Goal: Task Accomplishment & Management: Complete application form

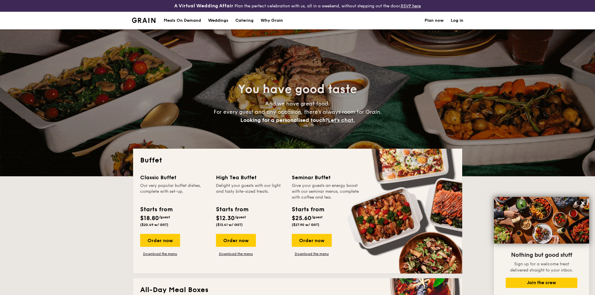
select select
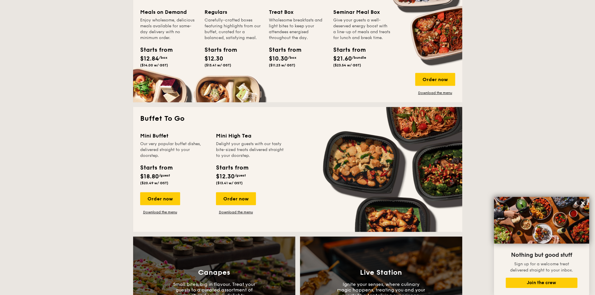
scroll to position [200, 0]
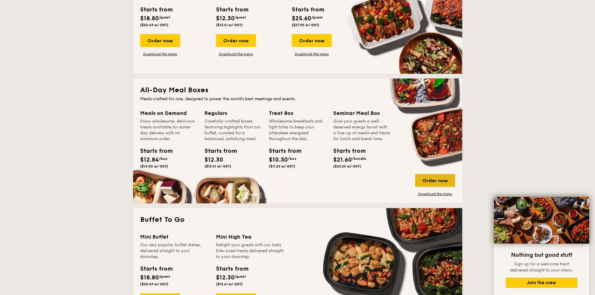
click at [431, 177] on div "Order now" at bounding box center [435, 180] width 40 height 13
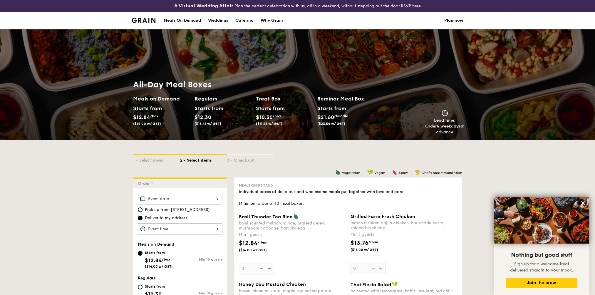
click at [146, 16] on li at bounding box center [146, 21] width 29 height 18
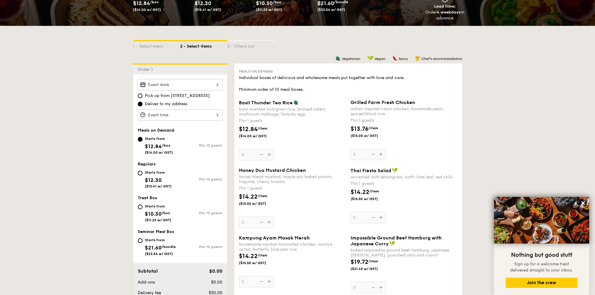
scroll to position [118, 0]
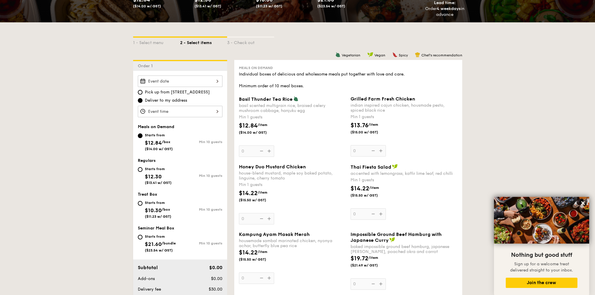
click at [211, 112] on div at bounding box center [180, 111] width 85 height 11
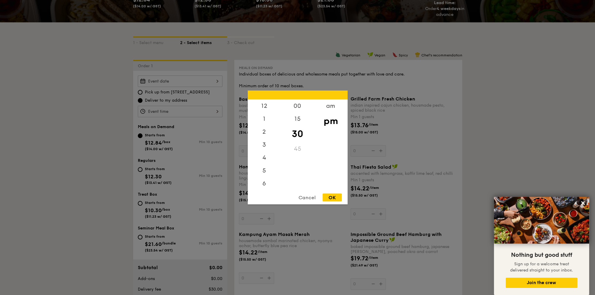
scroll to position [26, 0]
click at [92, 147] on div at bounding box center [297, 147] width 595 height 295
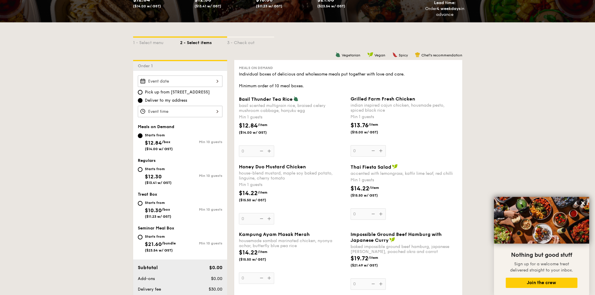
click at [205, 114] on div at bounding box center [180, 111] width 85 height 11
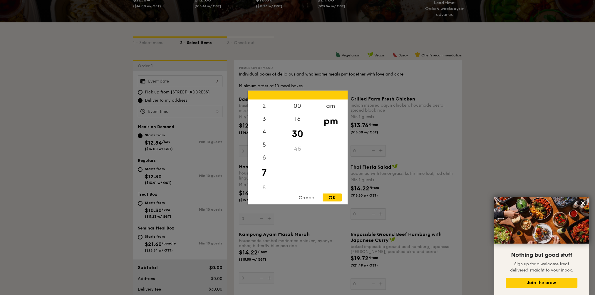
click at [95, 114] on div at bounding box center [297, 147] width 595 height 295
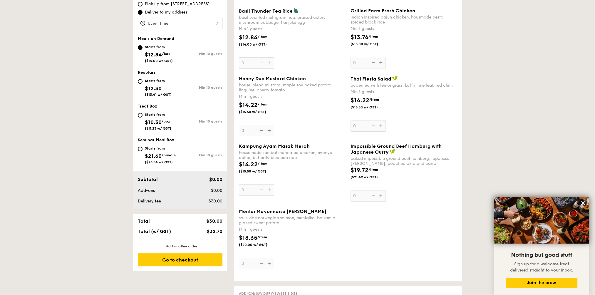
scroll to position [0, 0]
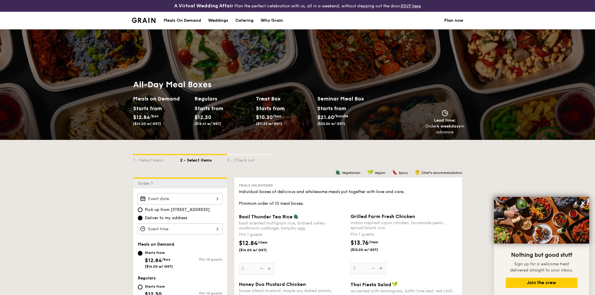
click at [180, 23] on div "Meals On Demand" at bounding box center [182, 21] width 37 height 18
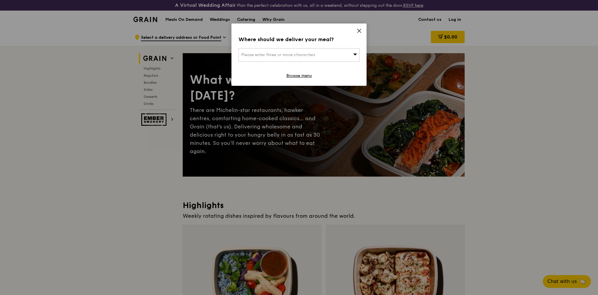
click at [360, 29] on icon at bounding box center [360, 31] width 4 height 4
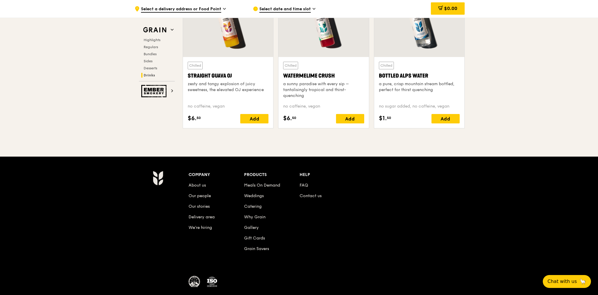
scroll to position [2416, 0]
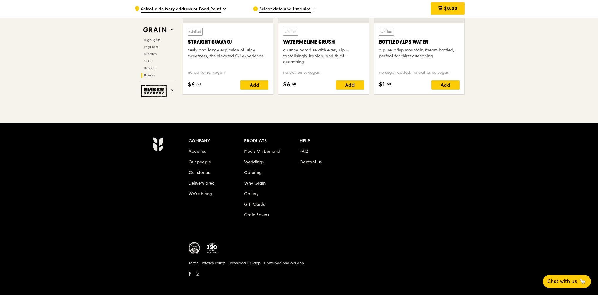
drag, startPoint x: 294, startPoint y: 152, endPoint x: 301, endPoint y: 149, distance: 7.4
click at [294, 152] on li "Meals On Demand" at bounding box center [272, 150] width 56 height 11
click at [301, 149] on link "FAQ" at bounding box center [304, 151] width 9 height 5
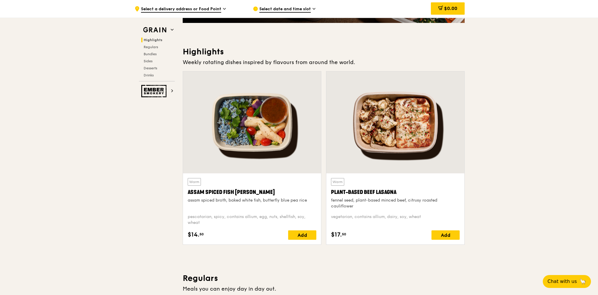
scroll to position [0, 0]
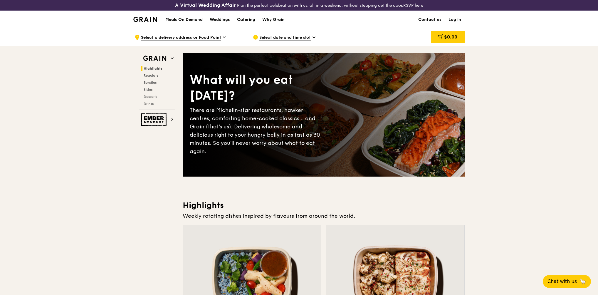
click at [309, 38] on span "Select date and time slot" at bounding box center [285, 38] width 51 height 6
click at [312, 36] on div "Select date and time slot" at bounding box center [307, 38] width 109 height 18
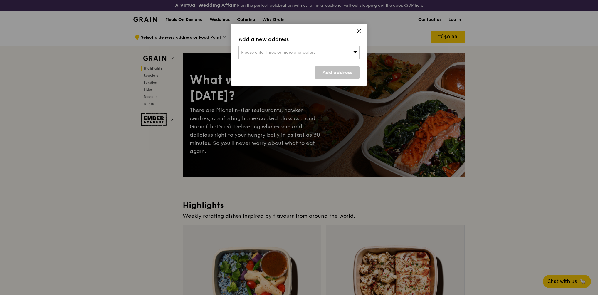
click at [335, 53] on div "Please enter three or more characters" at bounding box center [299, 53] width 121 height 14
click at [273, 53] on input "search" at bounding box center [299, 52] width 121 height 13
paste input "1 Serangoon North Ave 5, Singapore 554915"
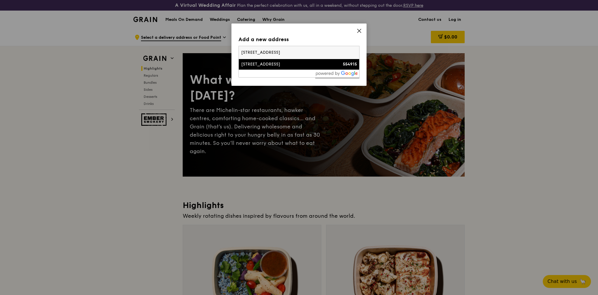
type input "1 Serangoon North Ave 5, Singapore 554915"
click at [274, 63] on div "1 Serangoon North Avenue 5" at bounding box center [284, 64] width 87 height 6
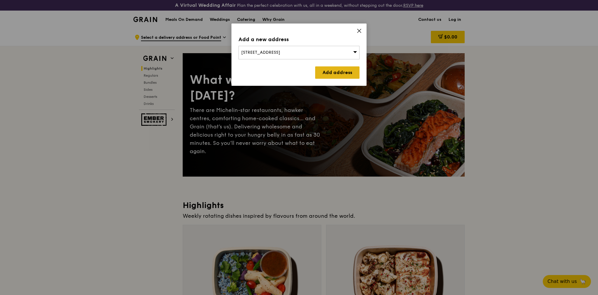
click at [352, 73] on link "Add address" at bounding box center [337, 72] width 44 height 12
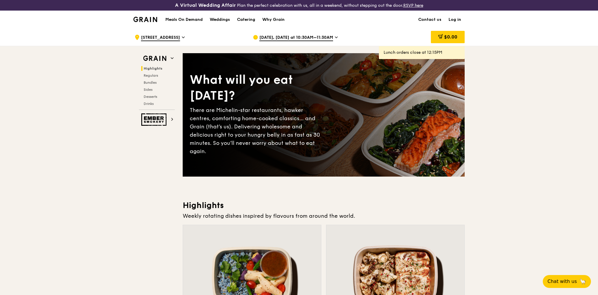
click at [336, 36] on icon at bounding box center [336, 37] width 3 height 5
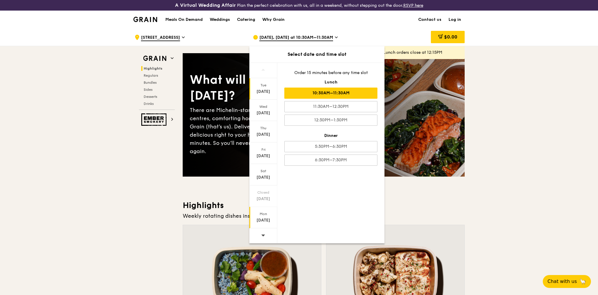
click at [262, 218] on div "Sep 29" at bounding box center [263, 220] width 26 height 6
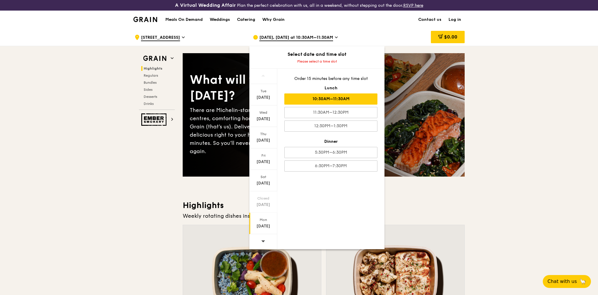
click at [362, 97] on div "10:30AM–11:30AM" at bounding box center [330, 98] width 93 height 11
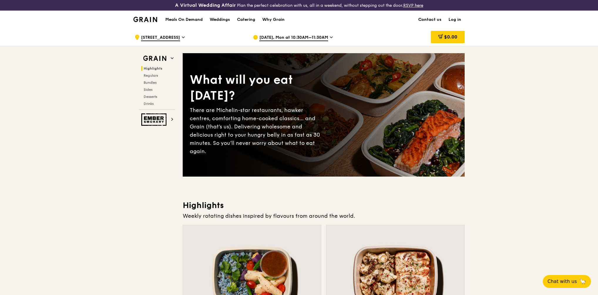
click at [432, 18] on link "Contact us" at bounding box center [430, 20] width 30 height 18
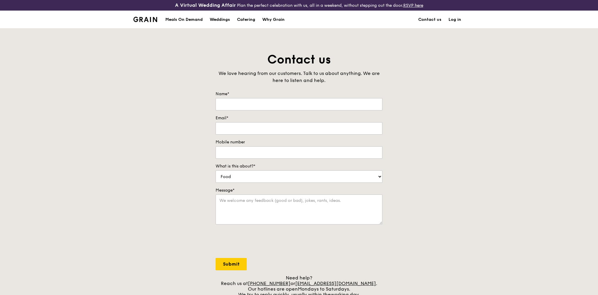
click at [150, 18] on img at bounding box center [145, 19] width 24 height 5
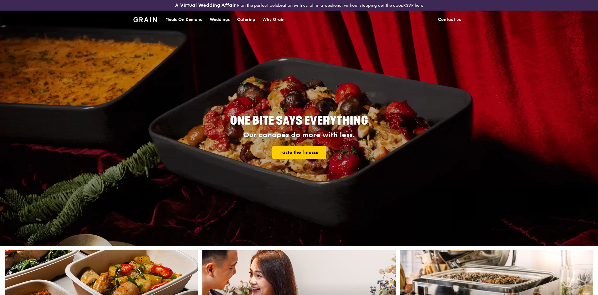
click at [246, 18] on div "Catering" at bounding box center [246, 20] width 18 height 18
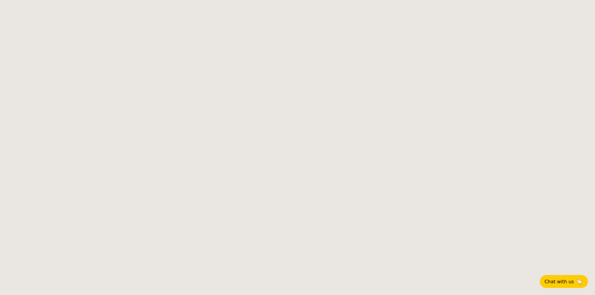
select select
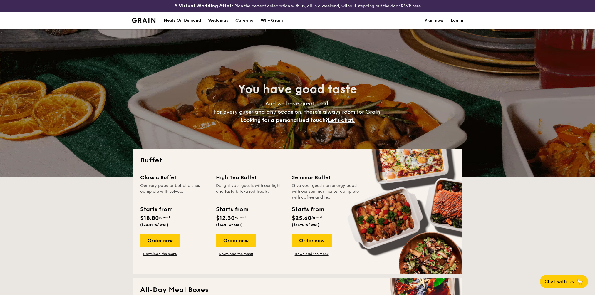
click at [432, 22] on link "Plan now" at bounding box center [434, 21] width 19 height 18
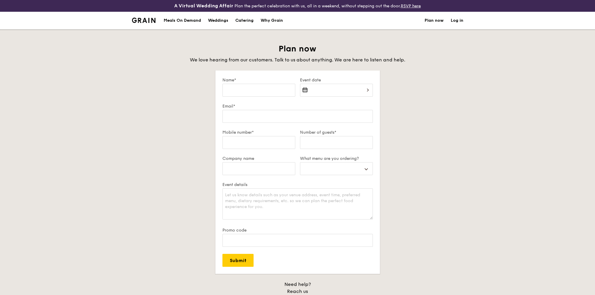
select select
click at [276, 91] on input "Name*" at bounding box center [258, 90] width 73 height 13
type input "[PERSON_NAME] [PERSON_NAME]"
type input "[EMAIL_ADDRESS][DOMAIN_NAME]"
type input "87989968"
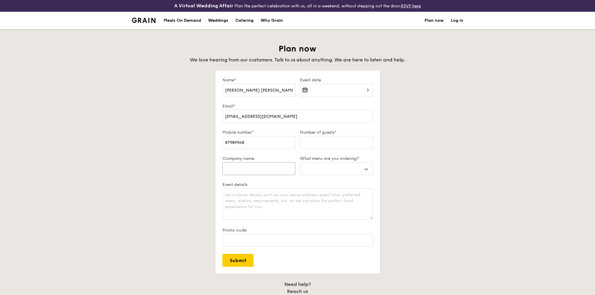
type input "50"
select select
click at [366, 91] on div at bounding box center [336, 94] width 73 height 20
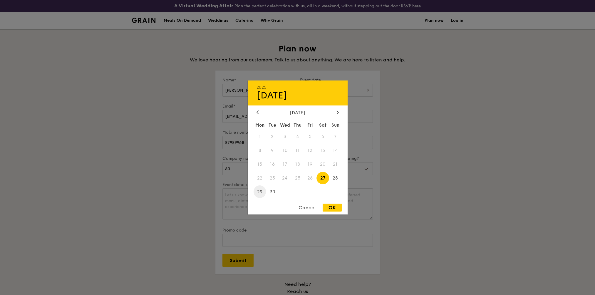
click at [261, 190] on span "29" at bounding box center [260, 191] width 13 height 13
click at [334, 205] on div "OK" at bounding box center [332, 208] width 19 height 8
type input "Sep 29, 2025"
select select
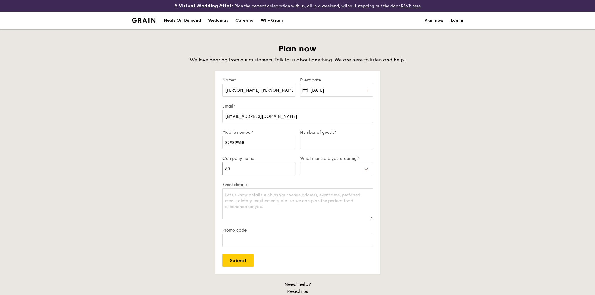
click at [272, 170] on input "50" at bounding box center [258, 168] width 73 height 13
type input "5"
select select
type input "S"
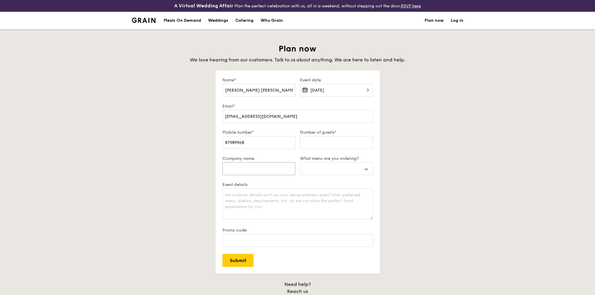
select select
type input "Si"
select select
type input "Sin"
select select
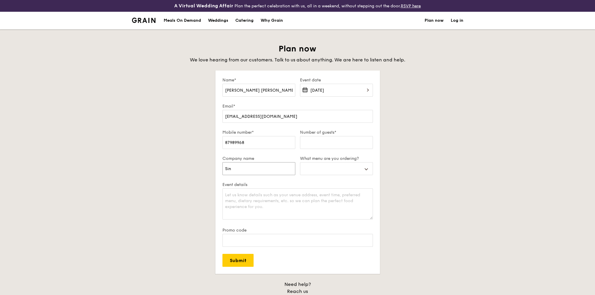
type input "Sing"
select select
type input "Singt"
select select
type input "Singte"
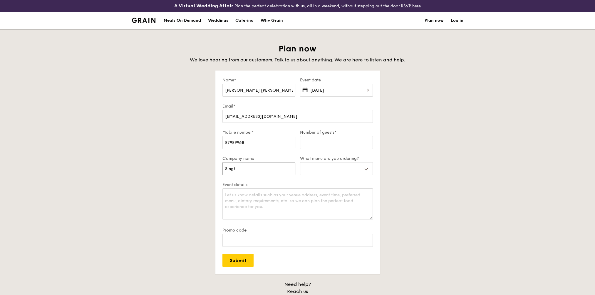
select select
type input "Singtel"
select select
type input "Singtel"
click at [315, 143] on input "Number of guests*" at bounding box center [336, 142] width 73 height 13
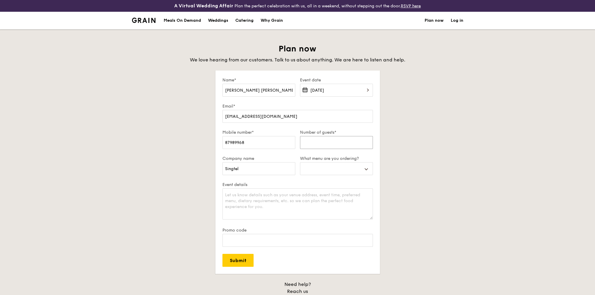
type input "1"
select select
type input "12"
select select
type input "12"
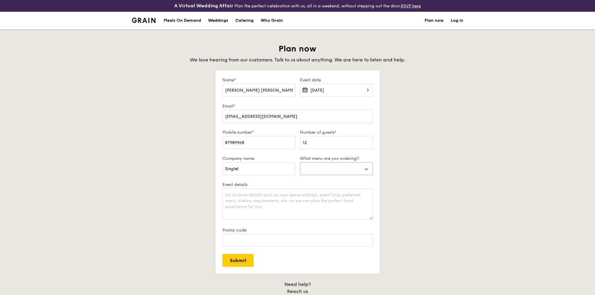
click at [370, 170] on select "Buffet Mini Buffet High Tea Canapés Meal Boxes Wedding" at bounding box center [336, 168] width 73 height 13
select select "mealBoxes"
click at [300, 162] on select "Buffet Mini Buffet High Tea Canapés Meal Boxes Wedding" at bounding box center [336, 168] width 73 height 13
click at [305, 199] on textarea "Event details" at bounding box center [297, 203] width 150 height 31
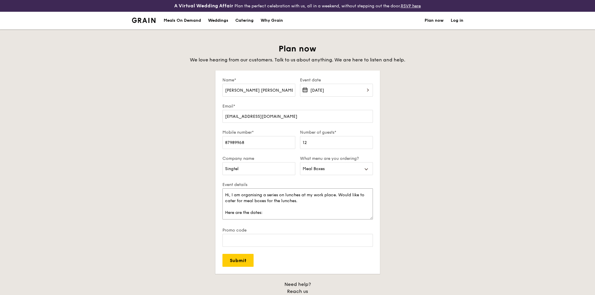
click at [245, 214] on textarea "Hi, I am organising a series on lunches at my work place. Would like to cater f…" at bounding box center [297, 203] width 150 height 31
paste textarea "30 Sep, 12-1.30pm 1 Oct, 12-1.30pm 8 Oct, 12-1.30pm 9 Oct, 12-1.30pm"
click at [225, 199] on textarea "Hi, I am organising a series on lunches at my work place. Would like to cater f…" at bounding box center [297, 203] width 150 height 31
drag, startPoint x: 224, startPoint y: 205, endPoint x: 237, endPoint y: 208, distance: 14.2
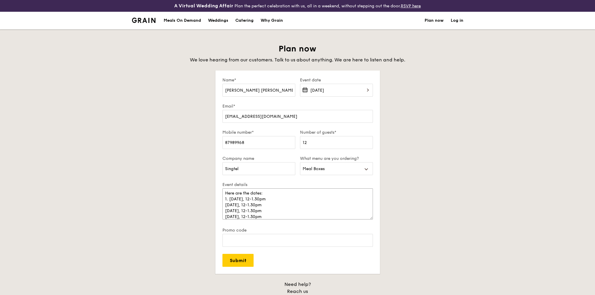
click at [224, 205] on textarea "Hi, I am organising a series on lunches at my work place. Would like to cater f…" at bounding box center [297, 203] width 150 height 31
click at [225, 211] on textarea "Hi, I am organising a series on lunches at my work place. Would like to cater f…" at bounding box center [297, 203] width 150 height 31
drag, startPoint x: 226, startPoint y: 217, endPoint x: 230, endPoint y: 220, distance: 5.7
click at [226, 217] on textarea "Hi, I am organising a series on lunches at my work place. Would like to cater f…" at bounding box center [297, 203] width 150 height 31
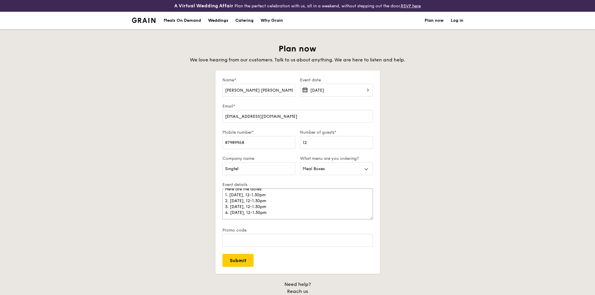
click at [311, 213] on textarea "Hi, I am organising a series on lunches at my work place. Would like to cater f…" at bounding box center [297, 203] width 150 height 31
type textarea "Hi, I am organising a series on lunches at my work place. Would like to cater f…"
click at [245, 264] on input "Submit" at bounding box center [237, 260] width 31 height 13
select select
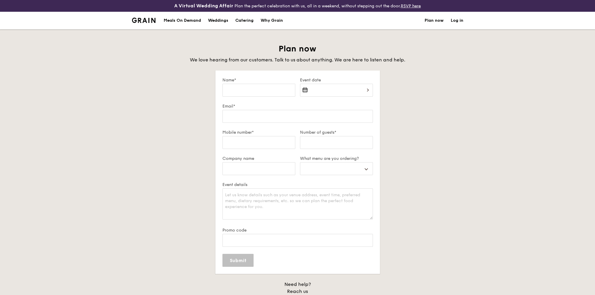
scroll to position [0, 0]
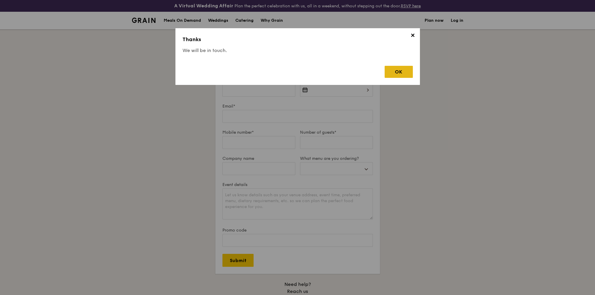
click at [402, 68] on div "OK" at bounding box center [399, 72] width 28 height 12
